Goal: Transaction & Acquisition: Obtain resource

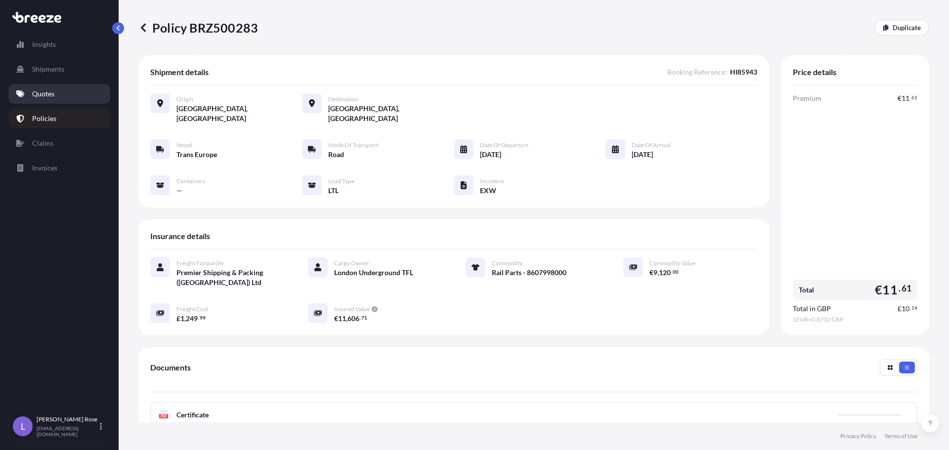
click at [40, 94] on p "Quotes" at bounding box center [43, 94] width 22 height 10
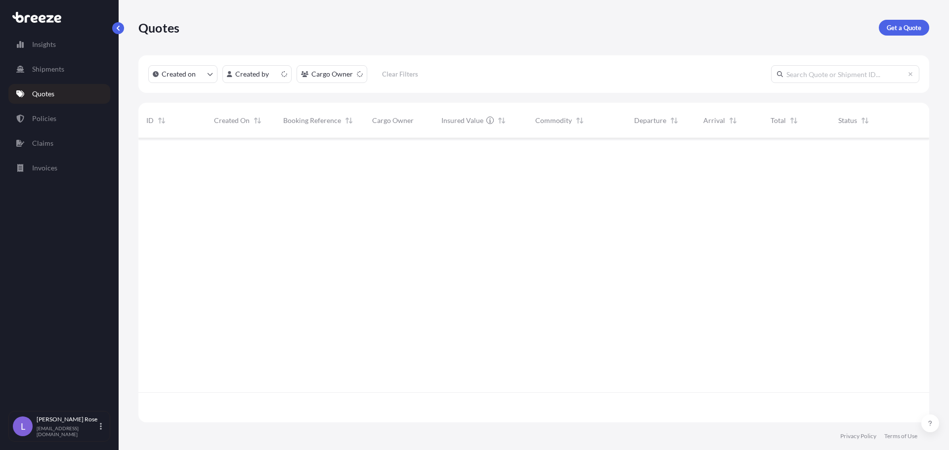
scroll to position [282, 784]
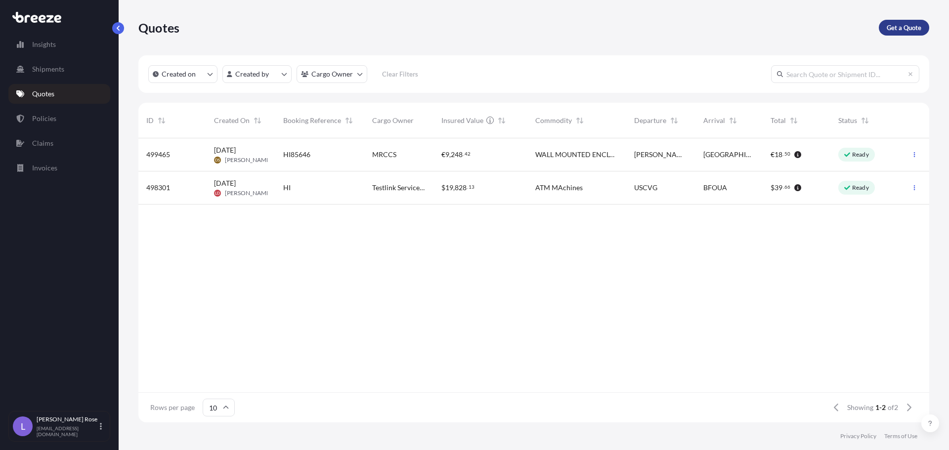
click at [907, 20] on link "Get a Quote" at bounding box center [904, 28] width 50 height 16
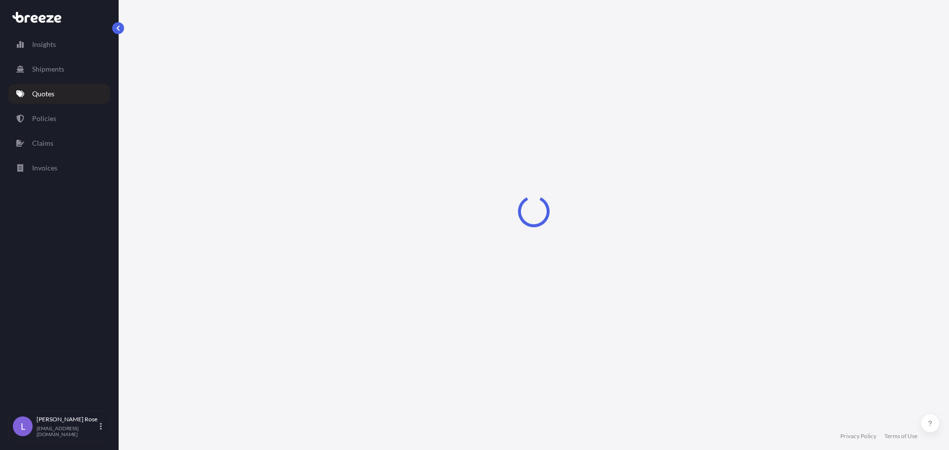
select select "Sea"
select select "1"
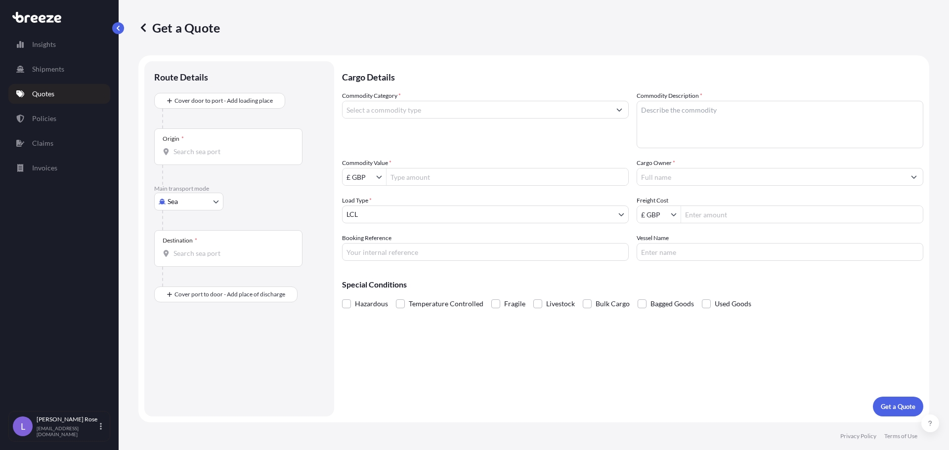
click at [207, 204] on body "Insights Shipments Quotes Policies Claims Invoices L [PERSON_NAME] [PERSON_NAME…" at bounding box center [474, 225] width 949 height 450
click at [193, 258] on div "Road" at bounding box center [188, 263] width 61 height 18
select select "Road"
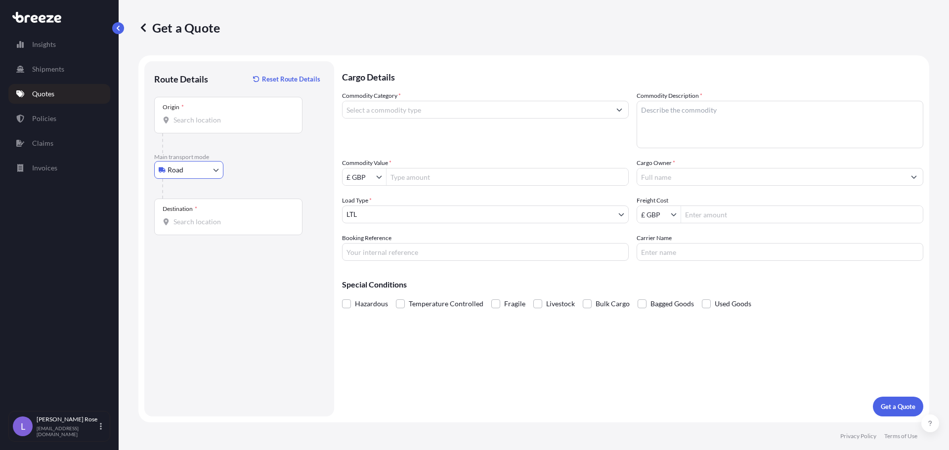
click at [186, 122] on input "Origin *" at bounding box center [232, 120] width 117 height 10
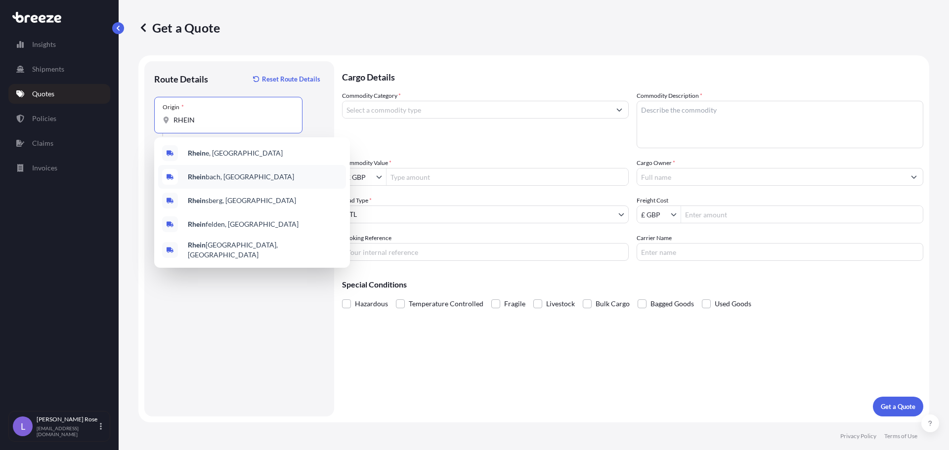
click at [209, 171] on div "Rhein bach, [GEOGRAPHIC_DATA]" at bounding box center [252, 177] width 188 height 24
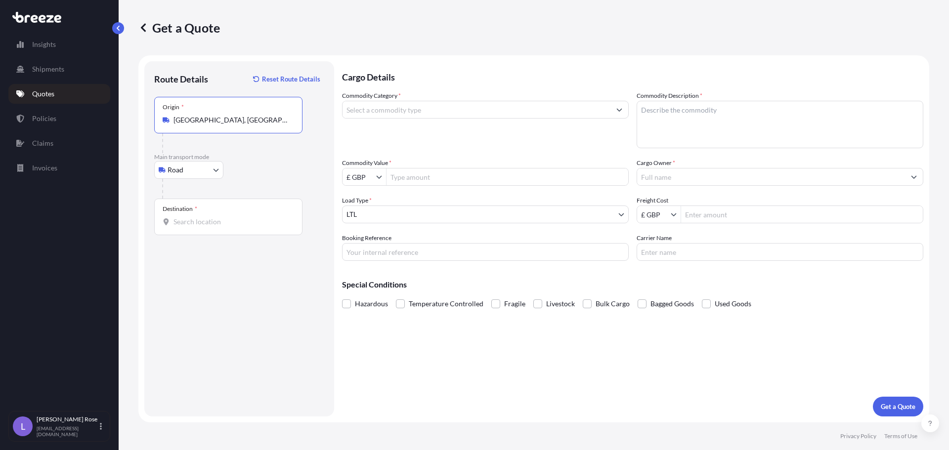
type input "[GEOGRAPHIC_DATA], [GEOGRAPHIC_DATA]"
click at [197, 216] on div "Destination *" at bounding box center [228, 217] width 148 height 37
click at [197, 217] on input "Destination *" at bounding box center [232, 222] width 117 height 10
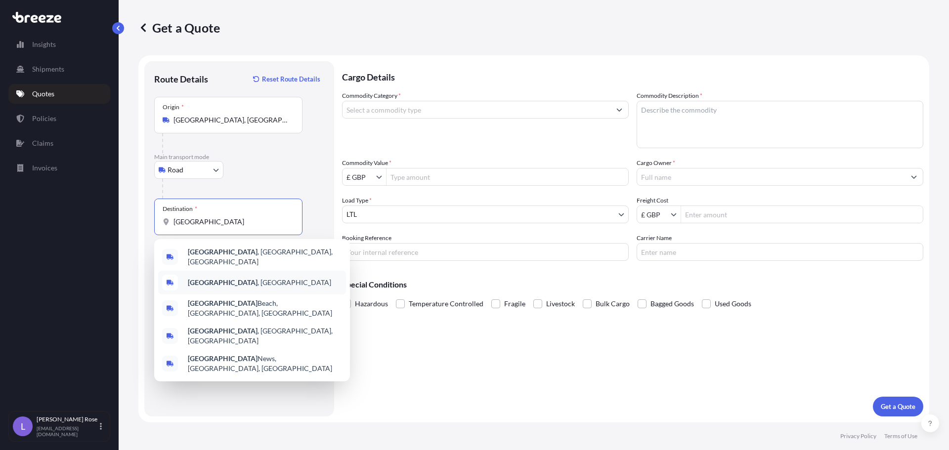
click at [209, 282] on b "[GEOGRAPHIC_DATA]" at bounding box center [223, 282] width 70 height 8
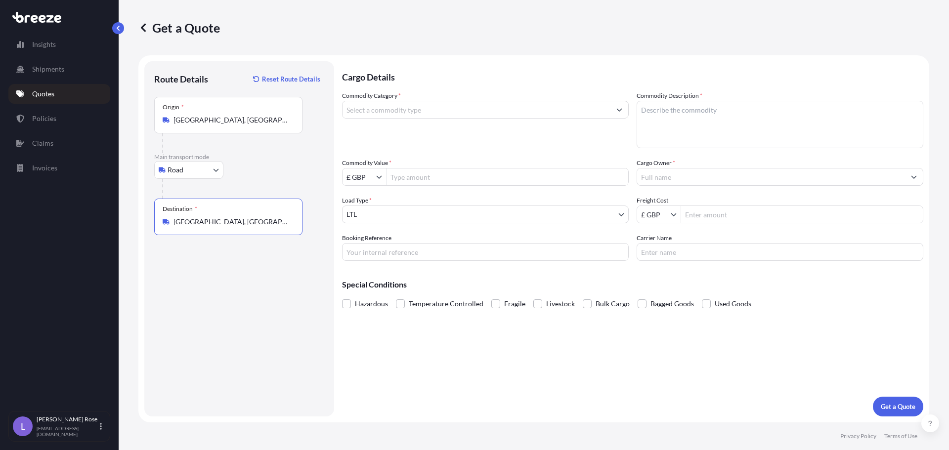
type input "[GEOGRAPHIC_DATA], [GEOGRAPHIC_DATA]"
click at [386, 110] on input "Commodity Category *" at bounding box center [477, 110] width 268 height 18
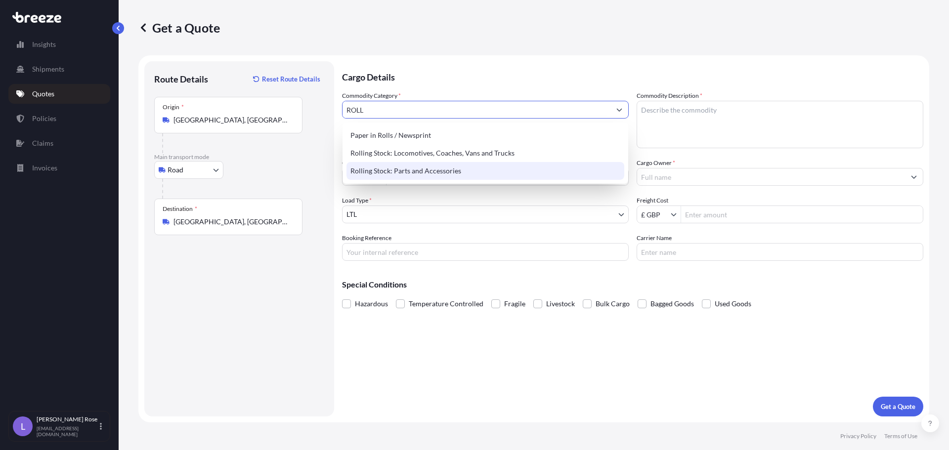
click at [406, 168] on div "Rolling Stock: Parts and Accessories" at bounding box center [486, 171] width 278 height 18
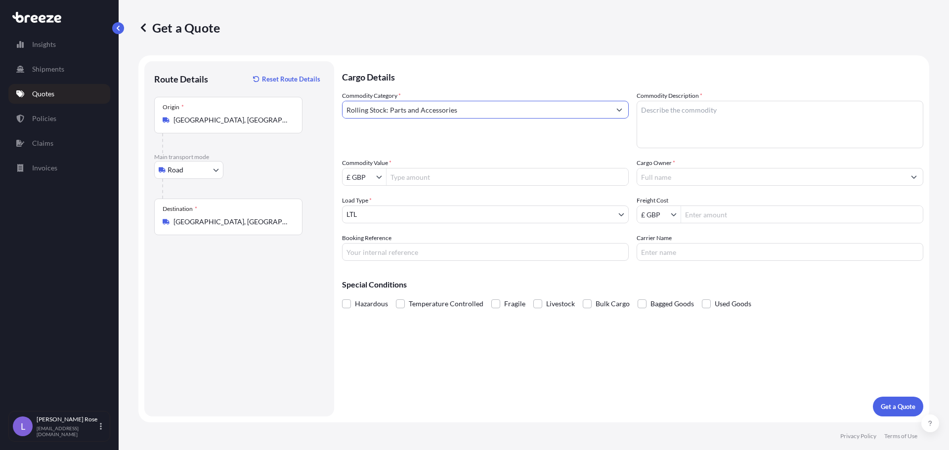
type input "Rolling Stock: Parts and Accessories"
click at [741, 89] on p "Cargo Details" at bounding box center [632, 76] width 581 height 30
click at [736, 114] on textarea "Commodity Description *" at bounding box center [780, 124] width 287 height 47
type textarea "Rolling Stock - 8607998000"
click at [381, 179] on icon "Show suggestions" at bounding box center [379, 177] width 6 height 6
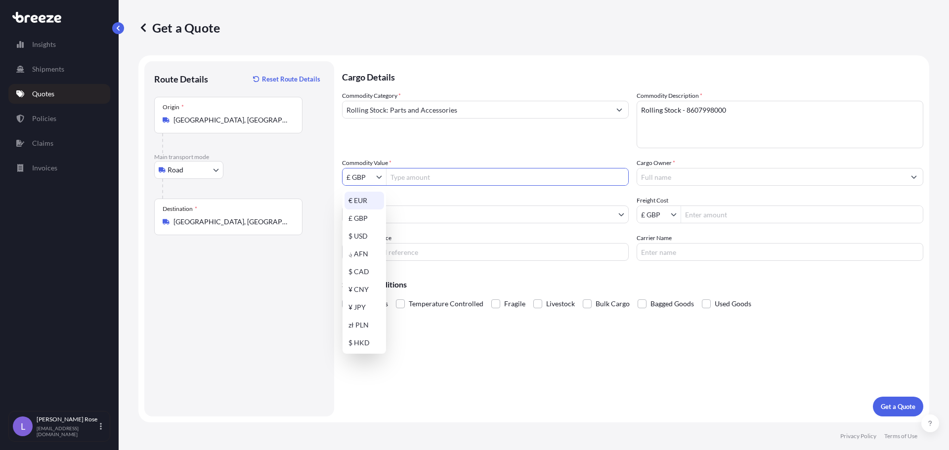
click at [361, 201] on div "€ EUR" at bounding box center [365, 201] width 40 height 18
type input "€ EUR"
click at [415, 179] on input "Commodity Value *" at bounding box center [508, 177] width 242 height 18
type input "4,320.5"
click at [667, 177] on input "Cargo Owner *" at bounding box center [771, 177] width 268 height 18
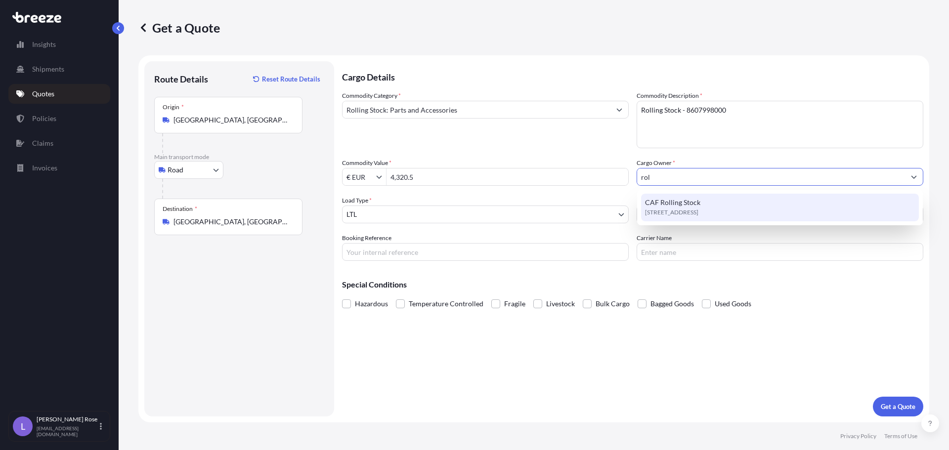
click at [699, 209] on span "[STREET_ADDRESS]" at bounding box center [671, 213] width 53 height 10
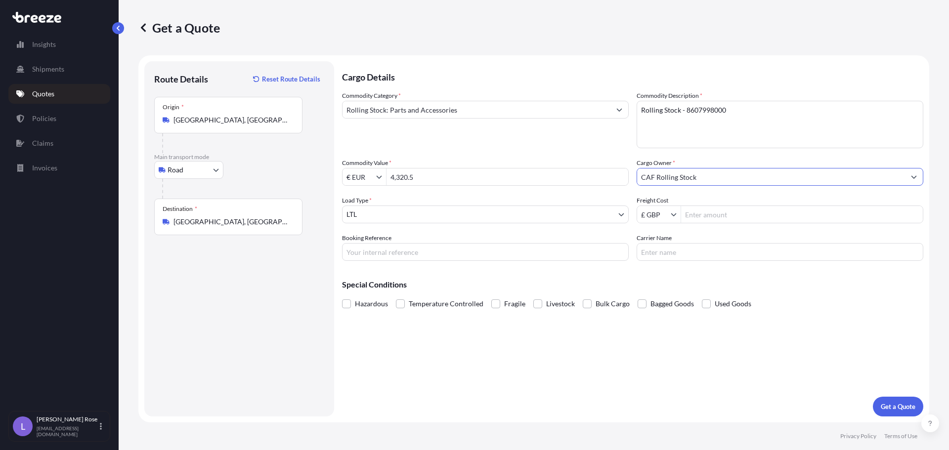
type input "CAF Rolling Stock"
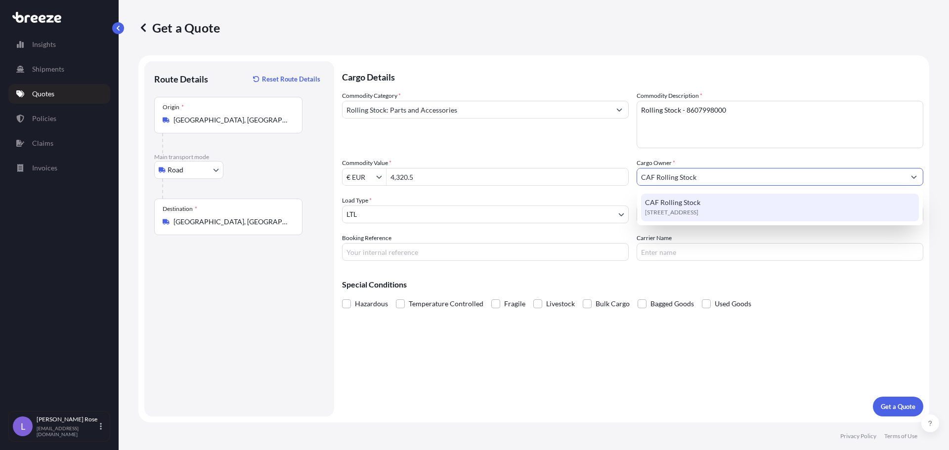
click at [743, 216] on div "[STREET_ADDRESS]" at bounding box center [780, 208] width 278 height 28
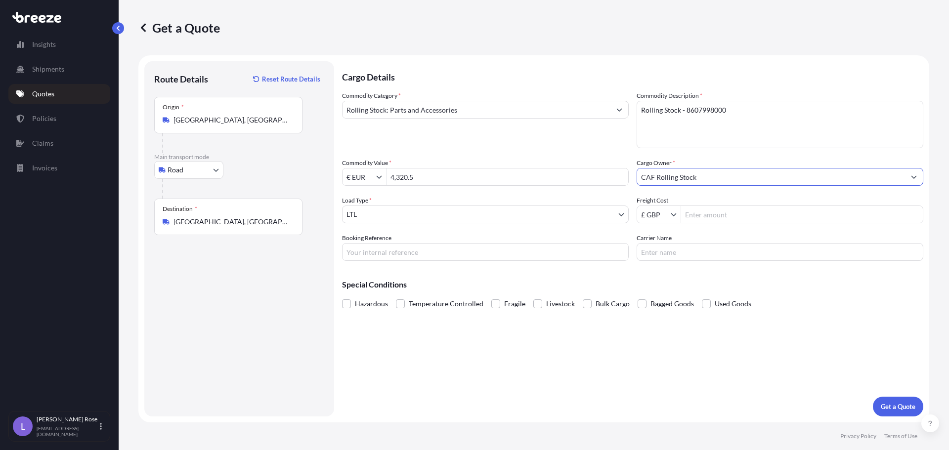
click at [743, 217] on input "Freight Cost" at bounding box center [802, 215] width 242 height 18
type input "505"
click at [593, 256] on input "Booking Reference" at bounding box center [485, 252] width 287 height 18
type input "HI85949"
type input "Mercury"
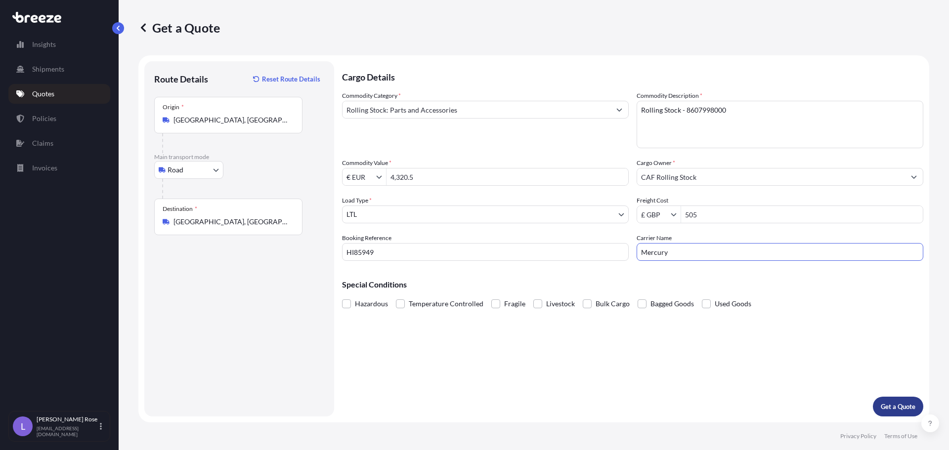
click at [885, 414] on button "Get a Quote" at bounding box center [898, 407] width 50 height 20
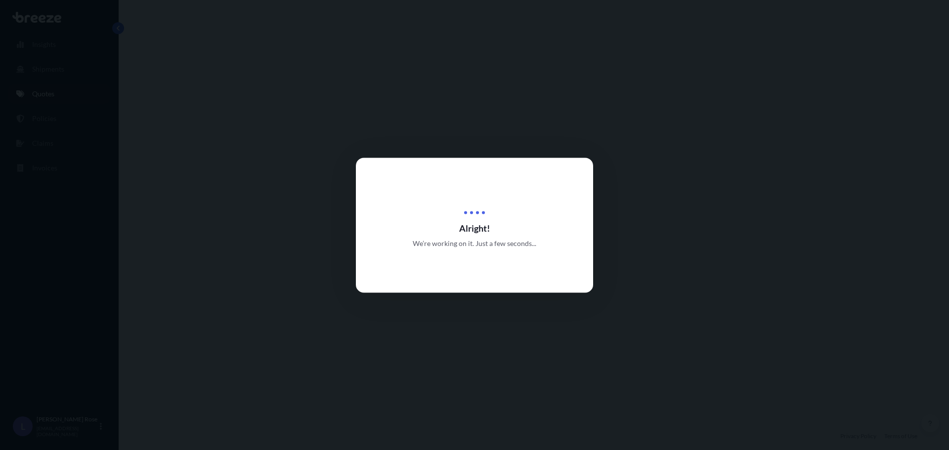
select select "Road"
select select "1"
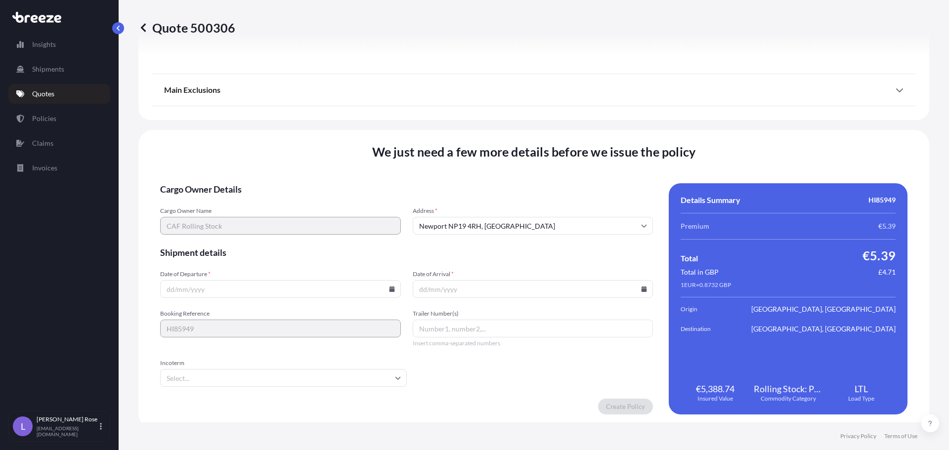
scroll to position [1119, 0]
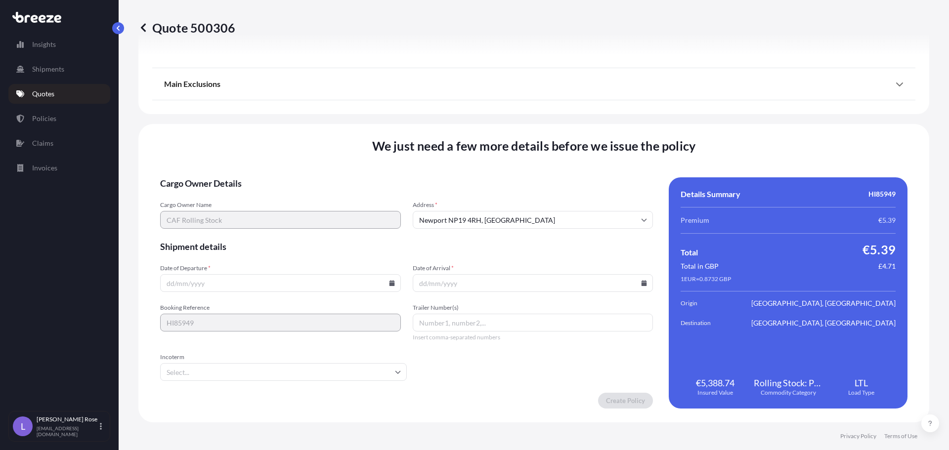
click at [393, 280] on input "Date of Departure *" at bounding box center [280, 283] width 241 height 18
click at [389, 284] on icon at bounding box center [391, 283] width 5 height 6
click at [258, 234] on button "1" at bounding box center [256, 233] width 16 height 16
type input "[DATE]"
click at [642, 286] on icon at bounding box center [644, 283] width 5 height 6
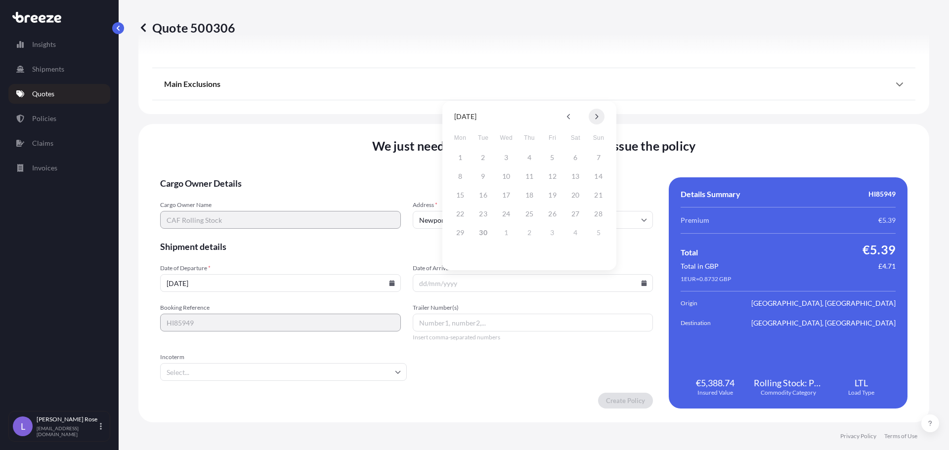
click at [591, 116] on button at bounding box center [597, 117] width 16 height 16
click at [503, 217] on button "22" at bounding box center [506, 214] width 16 height 16
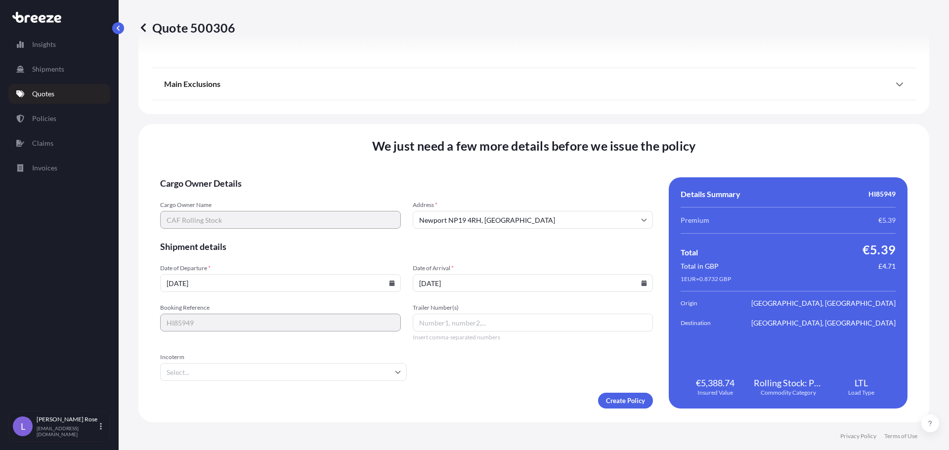
type input "[DATE]"
click at [337, 369] on input "Incoterm" at bounding box center [283, 372] width 247 height 18
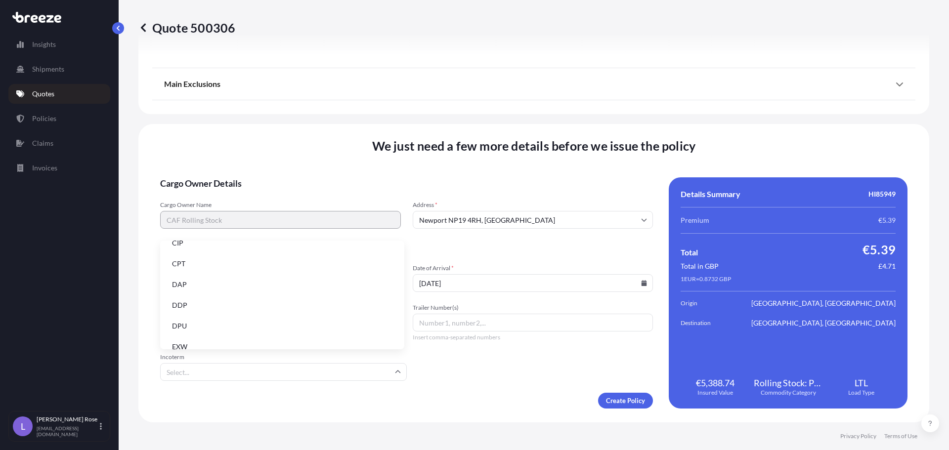
scroll to position [99, 0]
click at [191, 296] on li "EXW" at bounding box center [282, 300] width 236 height 19
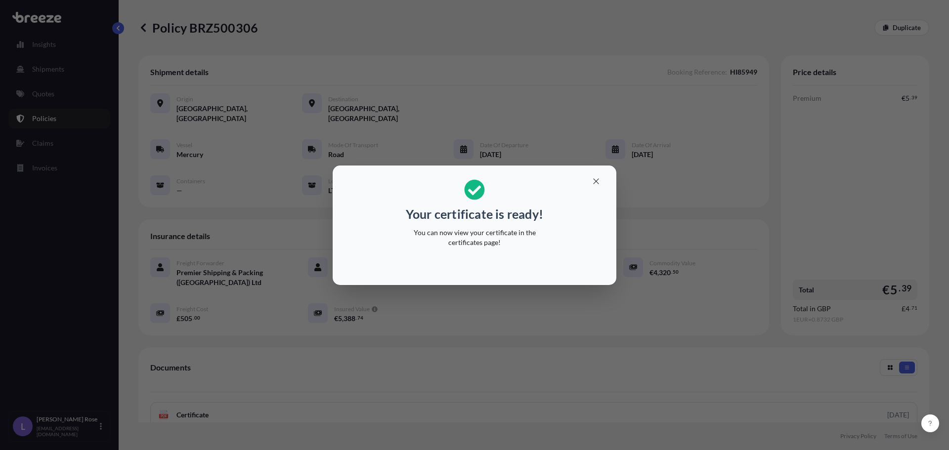
click at [587, 354] on div "Your certificate is ready! You can now view your certificate in the certificate…" at bounding box center [474, 225] width 949 height 450
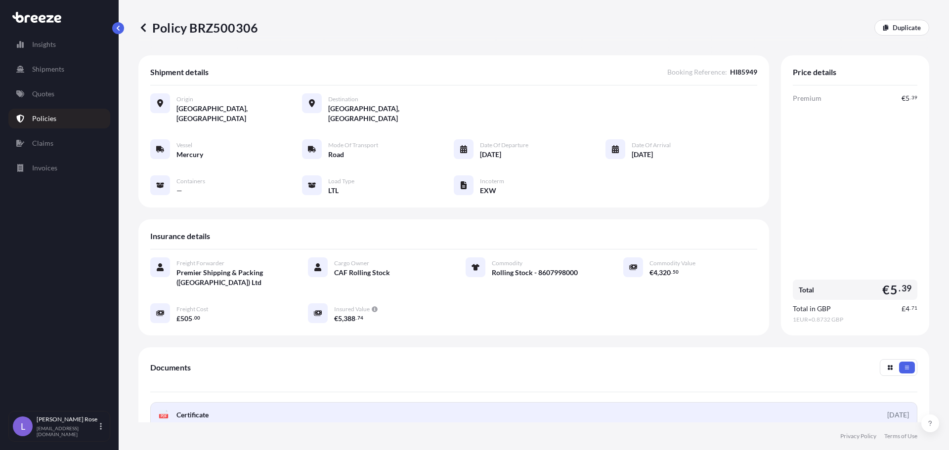
click at [193, 410] on span "Certificate" at bounding box center [193, 415] width 32 height 10
